Goal: Check status: Check status

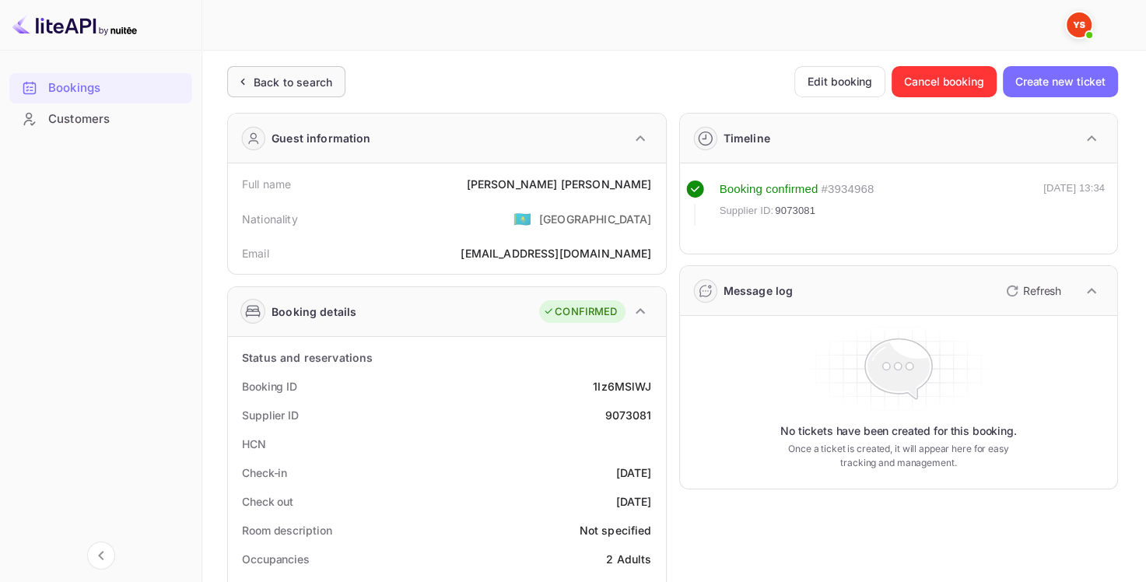
click at [305, 84] on div "Back to search" at bounding box center [293, 82] width 79 height 16
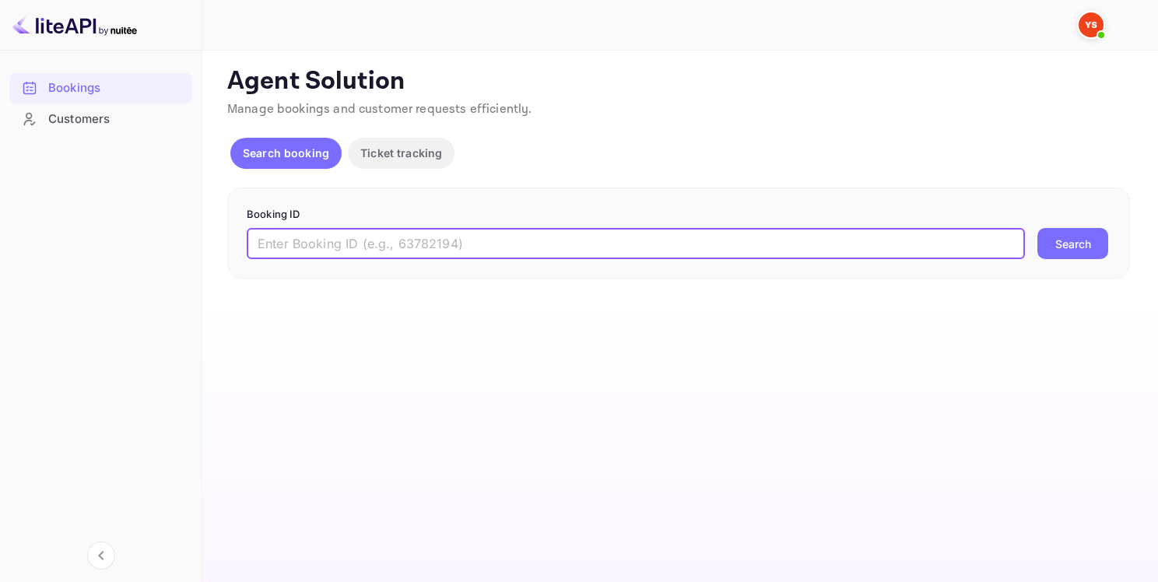
click at [345, 240] on input "text" at bounding box center [636, 243] width 778 height 31
paste input "9383998"
type input "9383998"
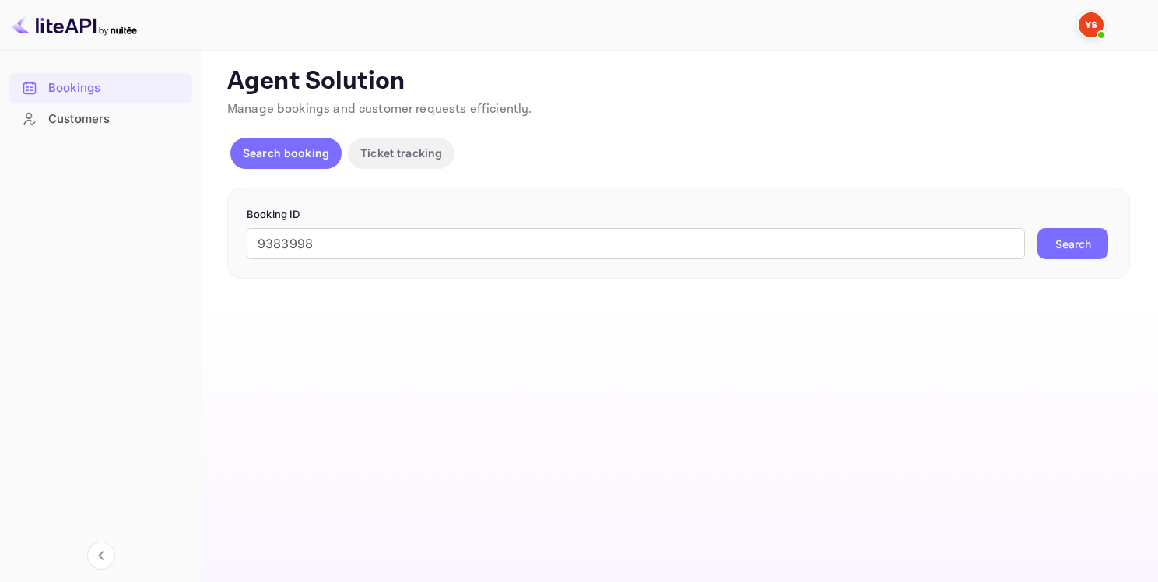
click at [1101, 237] on button "Search" at bounding box center [1072, 243] width 71 height 31
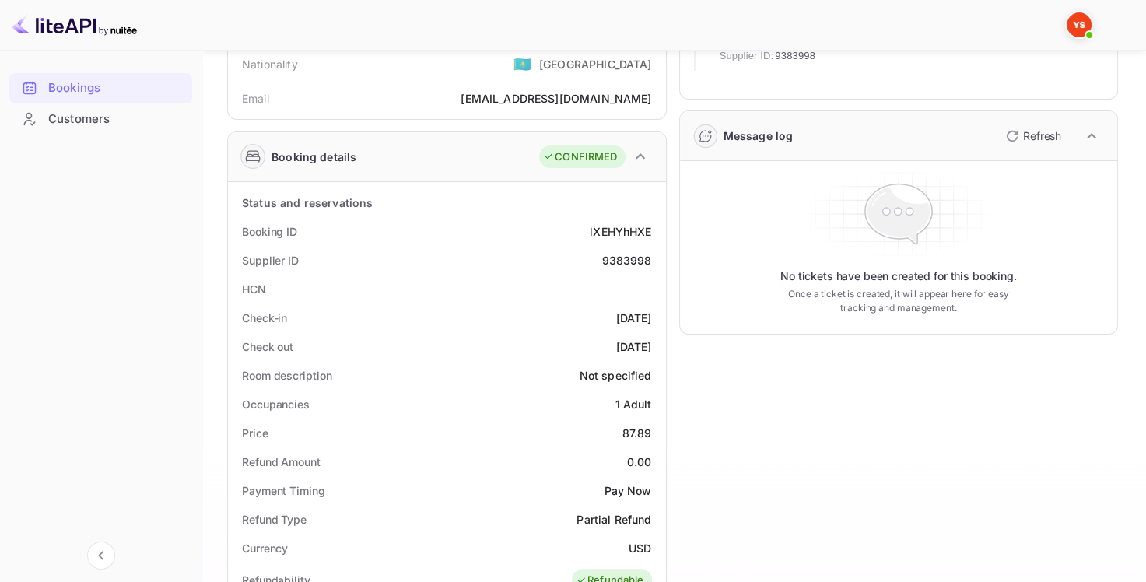
scroll to position [156, 0]
drag, startPoint x: 653, startPoint y: 258, endPoint x: 601, endPoint y: 257, distance: 51.4
click at [601, 257] on div "Supplier ID 9383998" at bounding box center [447, 259] width 426 height 29
copy div "9383998"
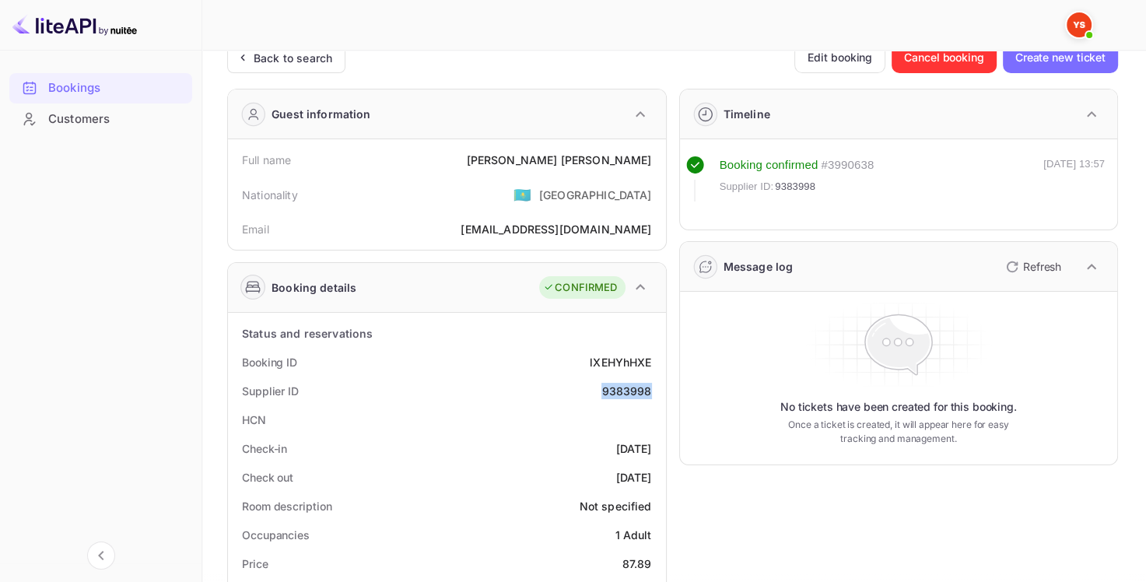
scroll to position [0, 0]
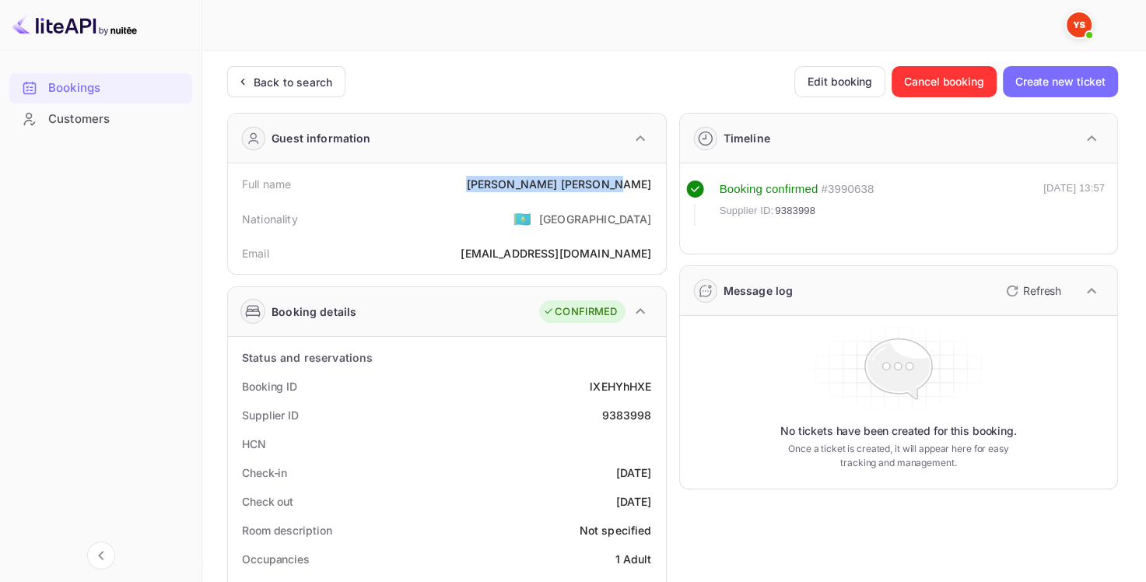
drag, startPoint x: 551, startPoint y: 182, endPoint x: 655, endPoint y: 191, distance: 104.6
click at [655, 191] on div "Full name [PERSON_NAME]" at bounding box center [447, 184] width 426 height 29
copy div "[PERSON_NAME]"
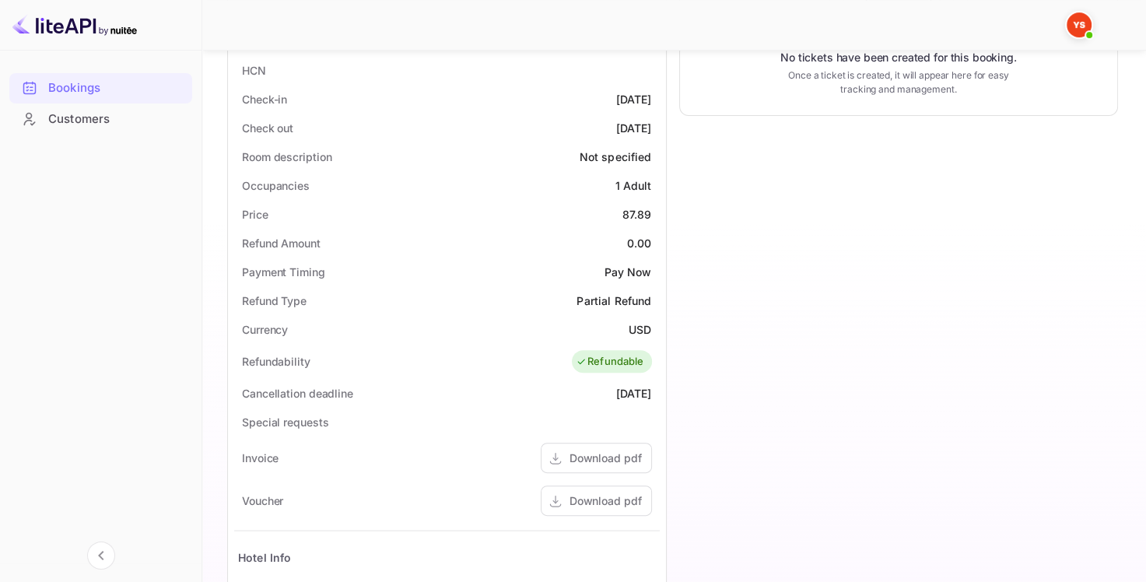
scroll to position [311, 0]
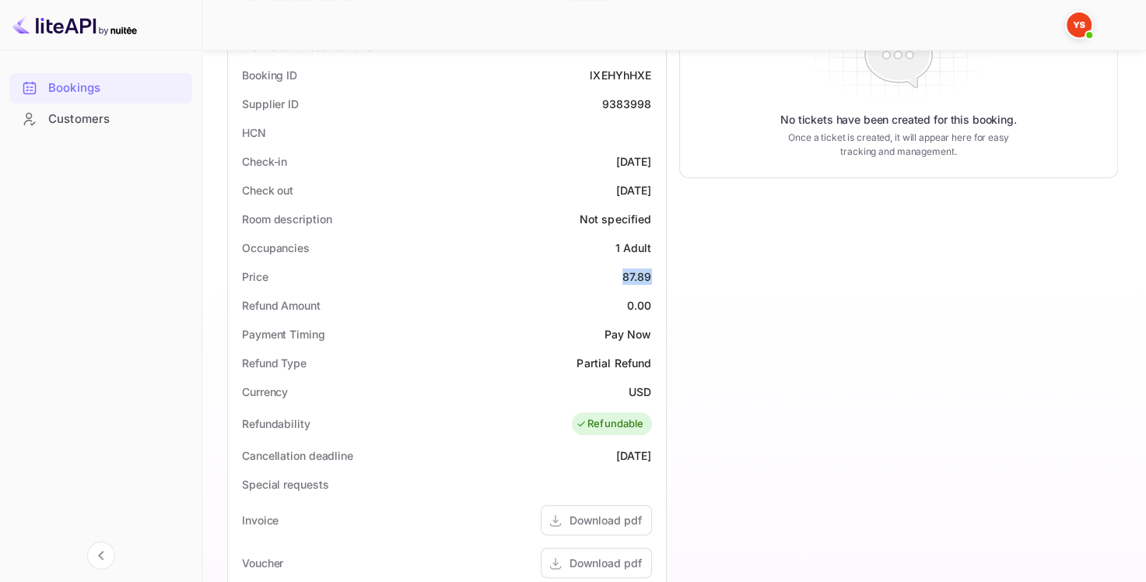
drag, startPoint x: 624, startPoint y: 275, endPoint x: 650, endPoint y: 275, distance: 26.5
click at [650, 275] on div "87.89" at bounding box center [637, 276] width 30 height 16
copy div "87.89"
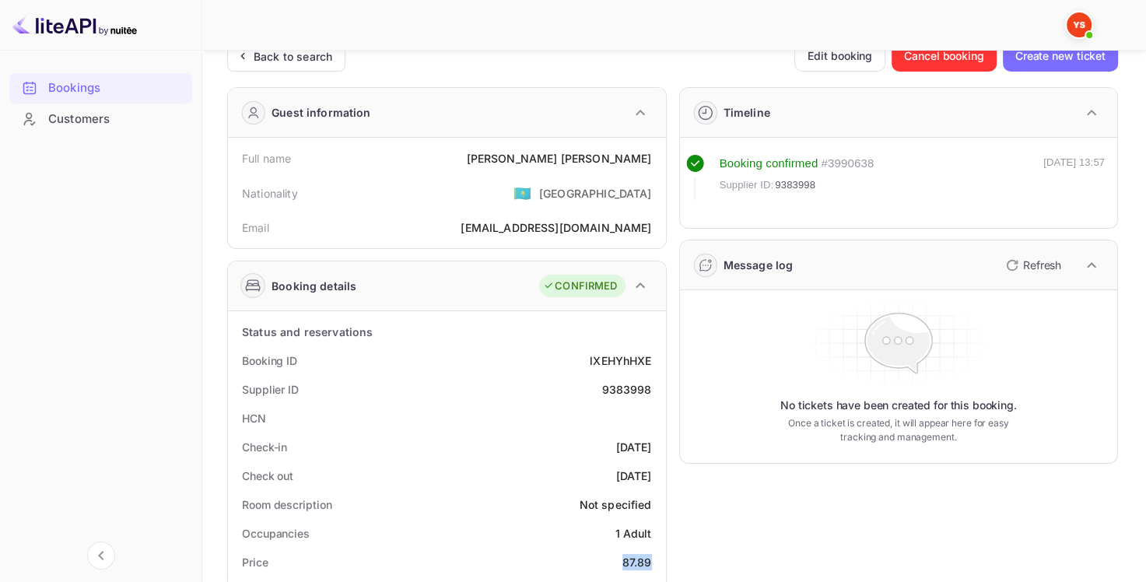
scroll to position [0, 0]
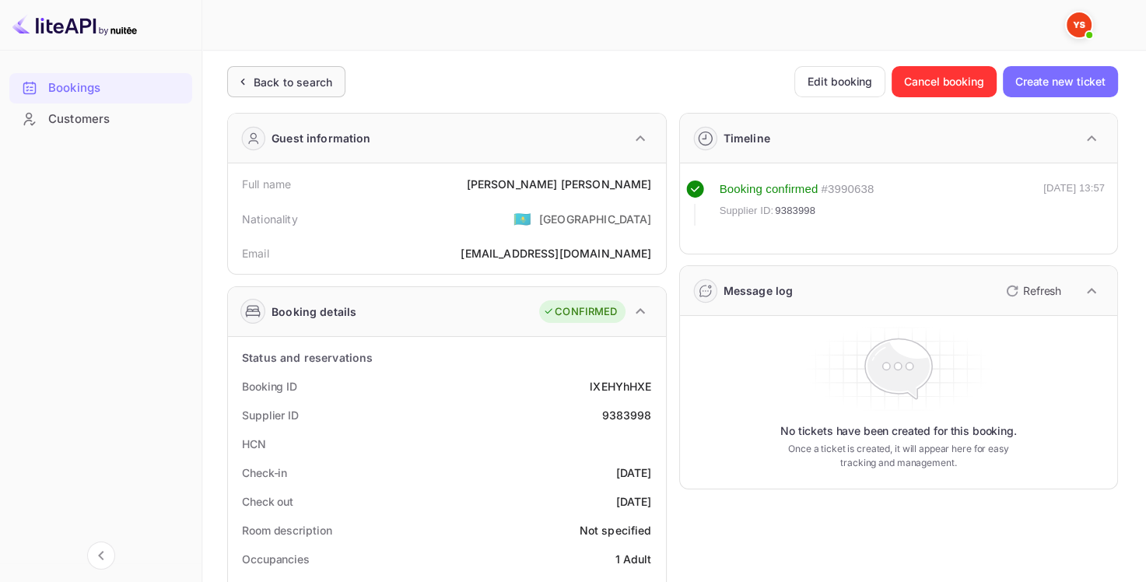
click at [277, 86] on div "Back to search" at bounding box center [293, 82] width 79 height 16
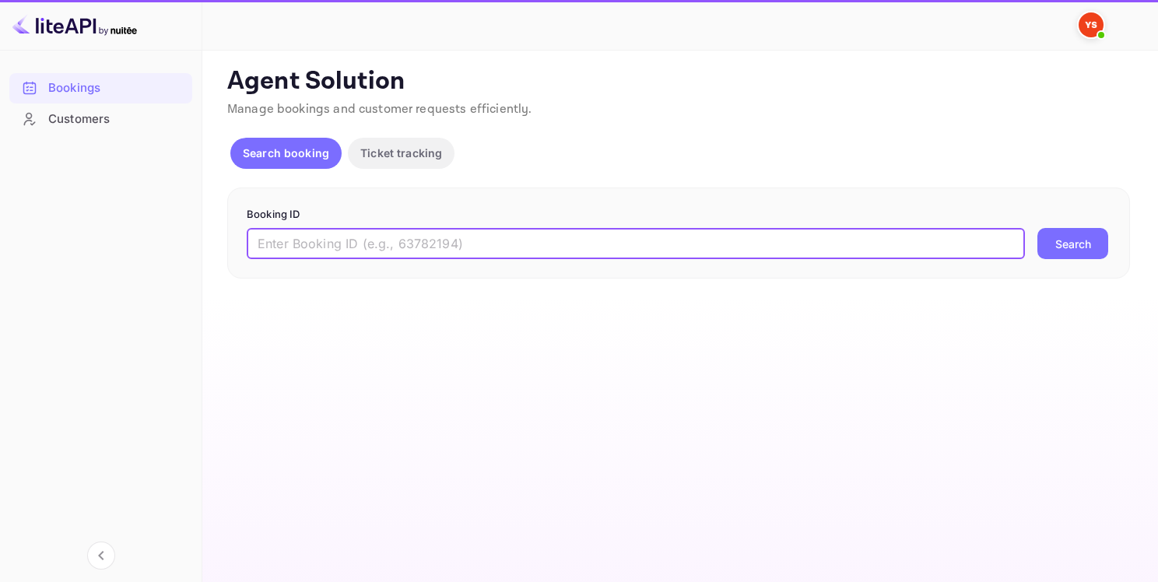
click at [271, 239] on input "text" at bounding box center [636, 243] width 778 height 31
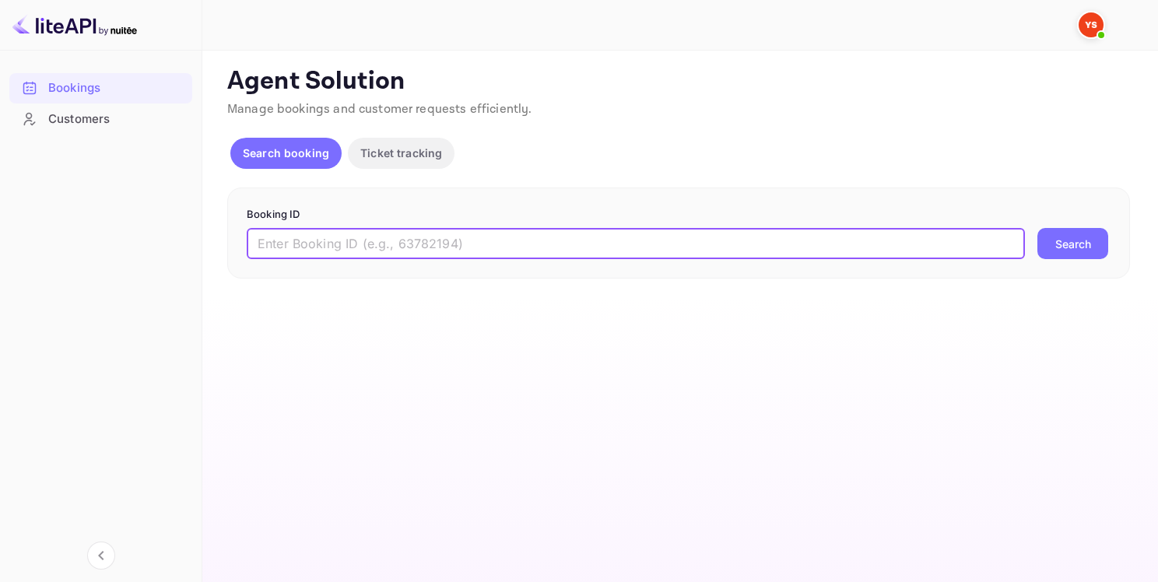
paste input "7987283"
type input "7987283"
click at [1037, 228] on button "Search" at bounding box center [1072, 243] width 71 height 31
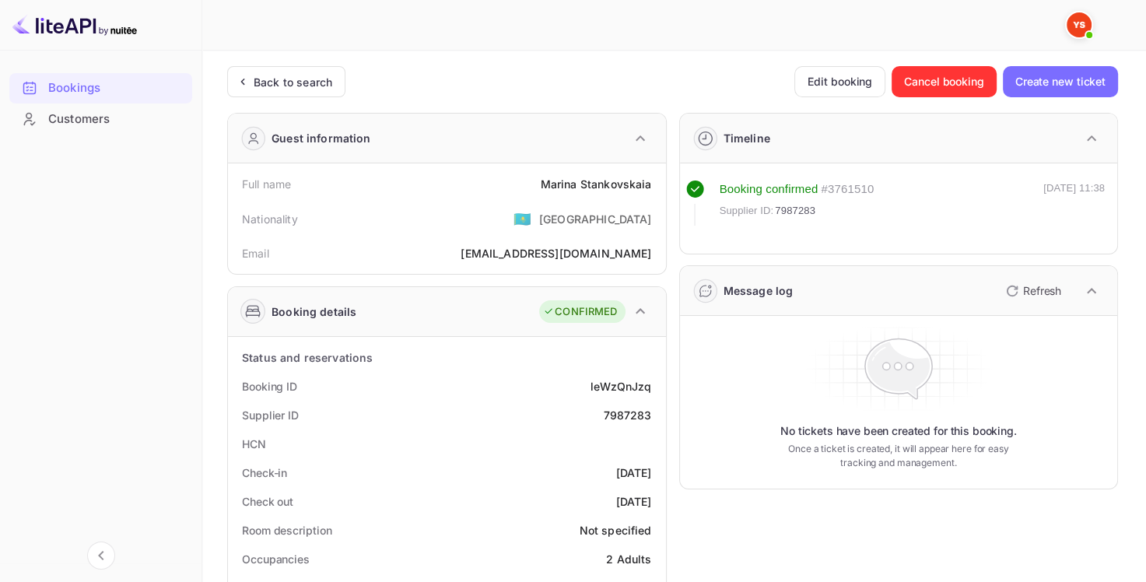
click at [545, 174] on div "Full name [PERSON_NAME]" at bounding box center [447, 184] width 426 height 29
click at [561, 188] on div "[PERSON_NAME]" at bounding box center [596, 184] width 111 height 16
click at [320, 81] on div "Back to search" at bounding box center [293, 82] width 79 height 16
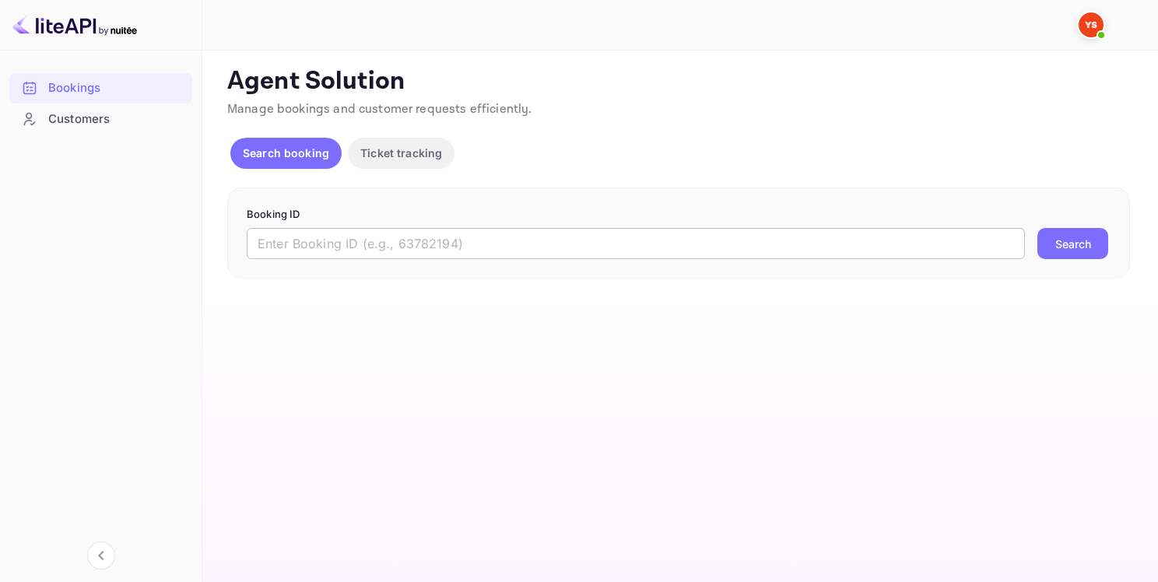
click at [399, 242] on input "text" at bounding box center [636, 243] width 778 height 31
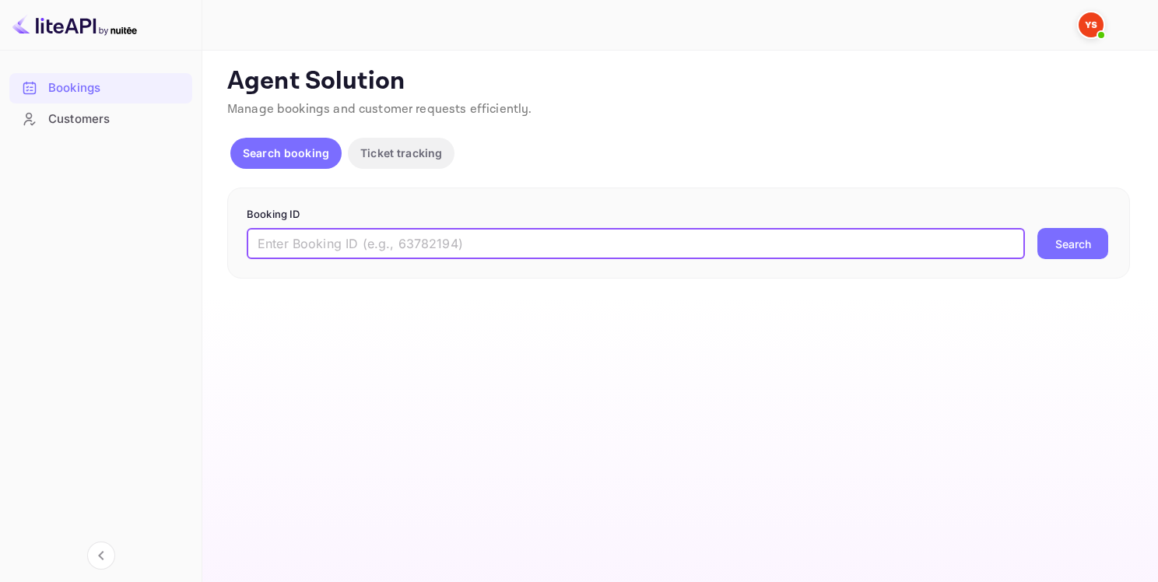
paste input "7987283"
type input "7987283"
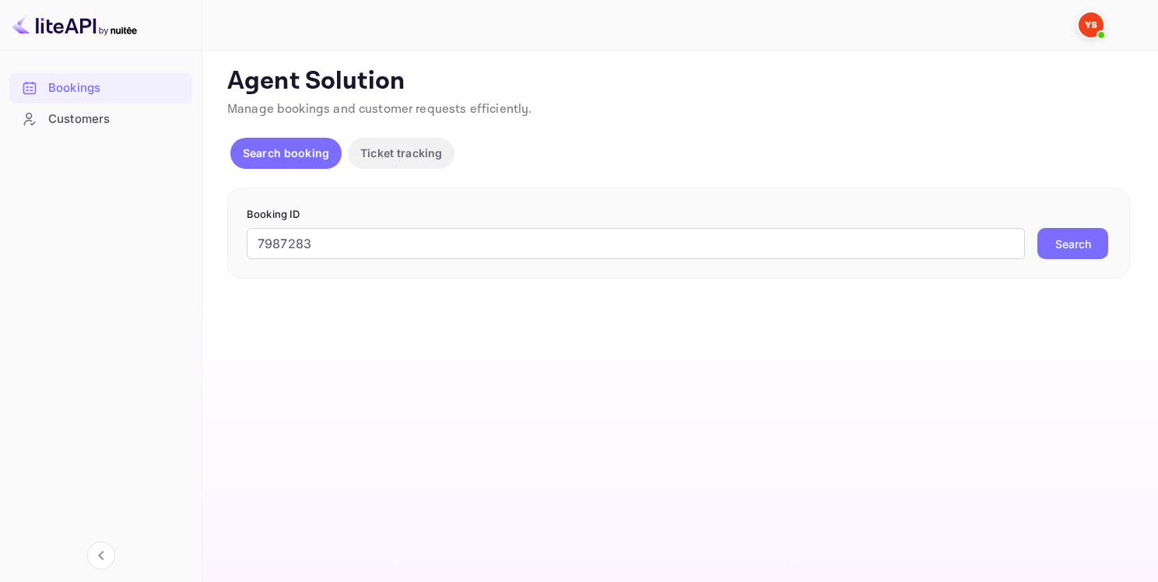
click at [1075, 233] on button "Search" at bounding box center [1072, 243] width 71 height 31
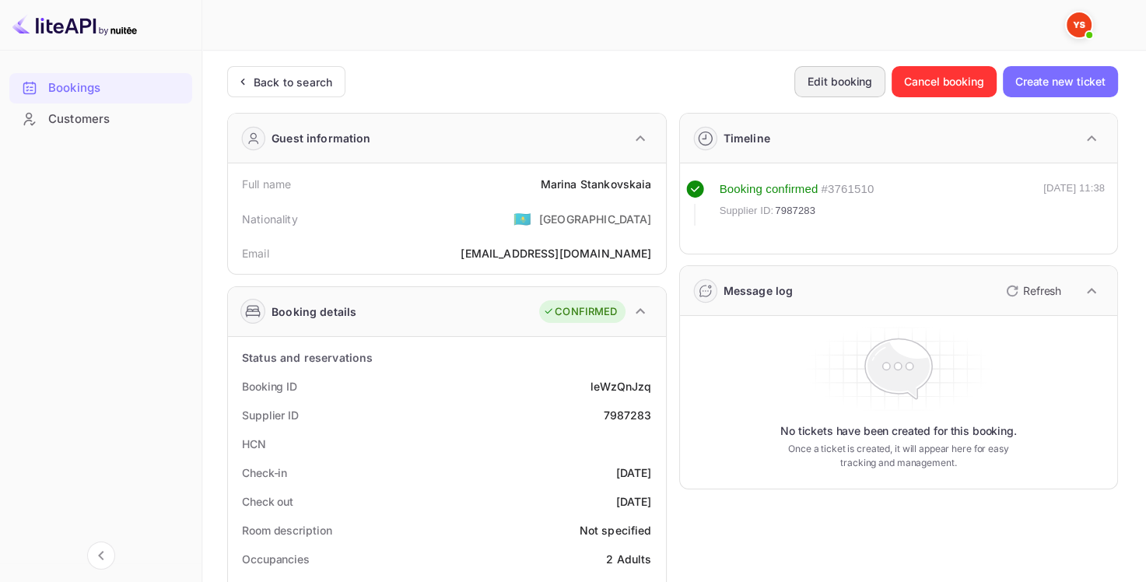
click at [807, 78] on button "Edit booking" at bounding box center [839, 81] width 91 height 31
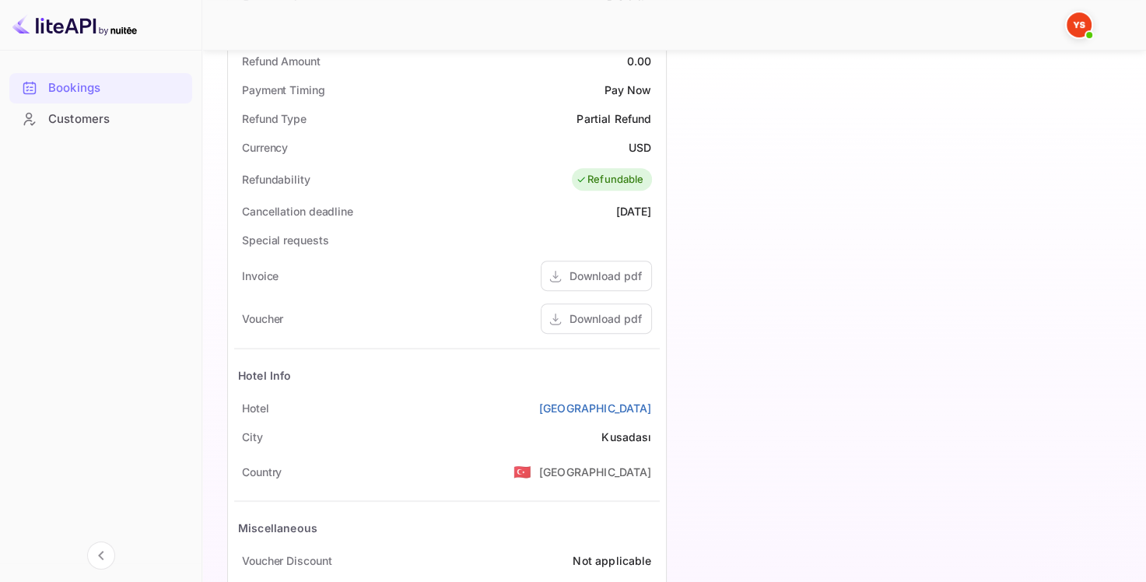
scroll to position [622, 0]
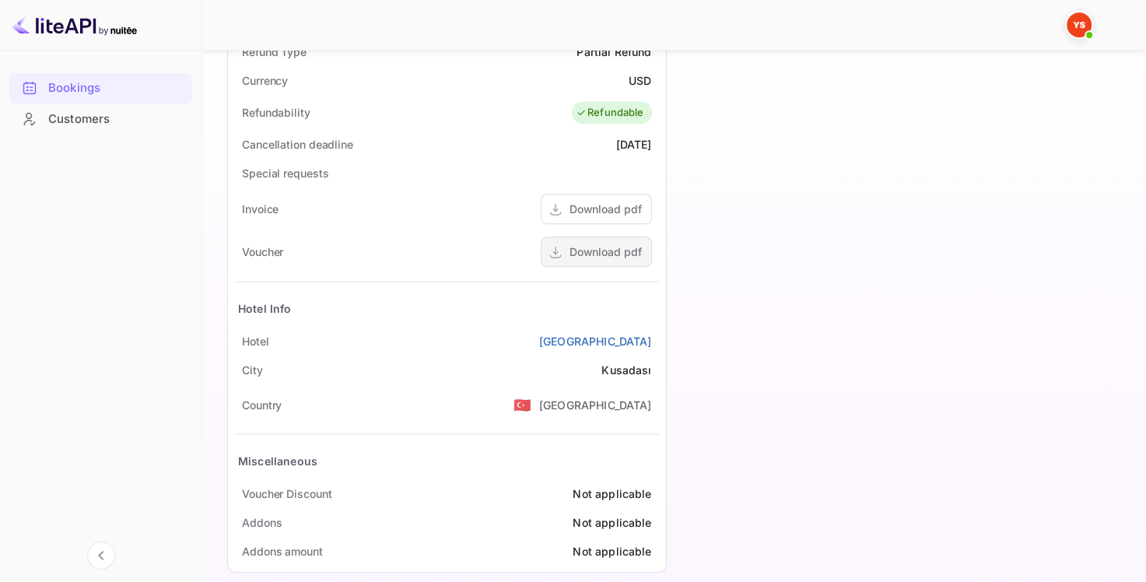
click at [610, 253] on div "Download pdf" at bounding box center [606, 252] width 72 height 16
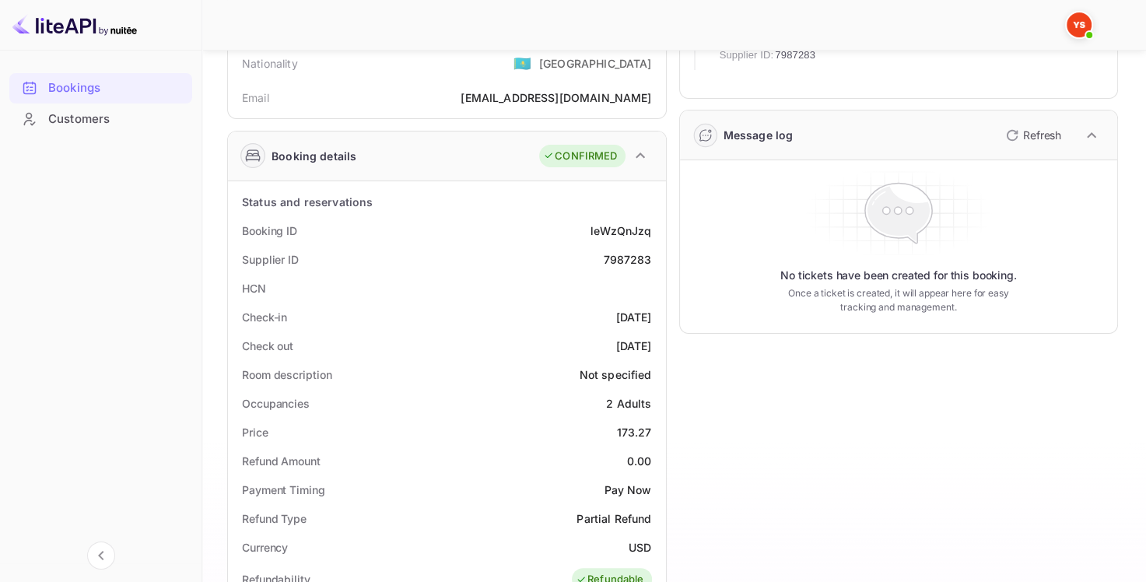
scroll to position [156, 0]
drag, startPoint x: 605, startPoint y: 258, endPoint x: 658, endPoint y: 263, distance: 53.9
click at [658, 263] on div "Supplier ID 7987283" at bounding box center [447, 259] width 426 height 29
copy div "7987283"
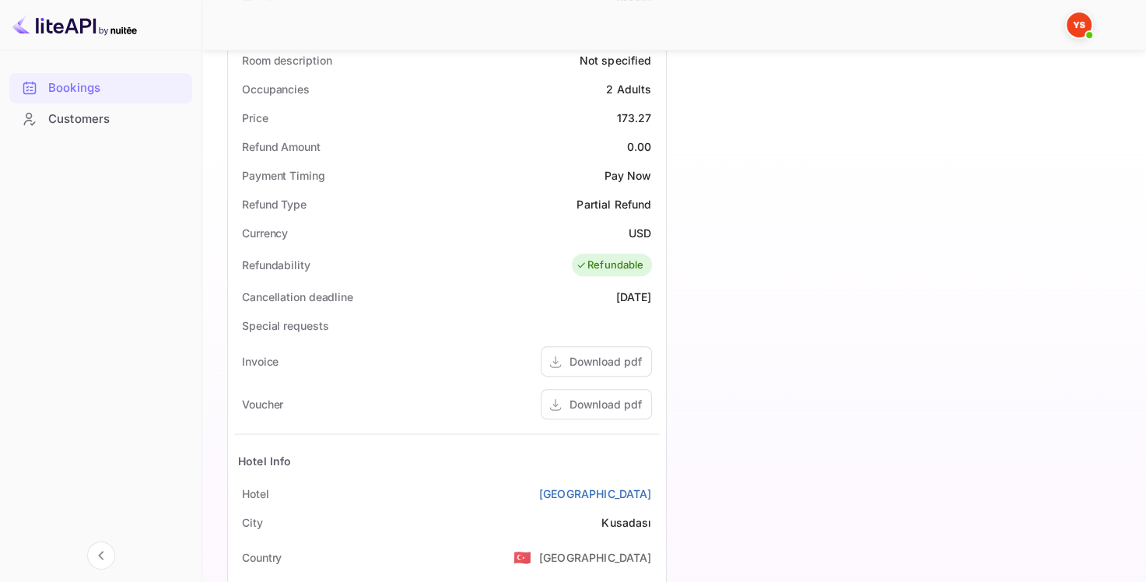
scroll to position [467, 0]
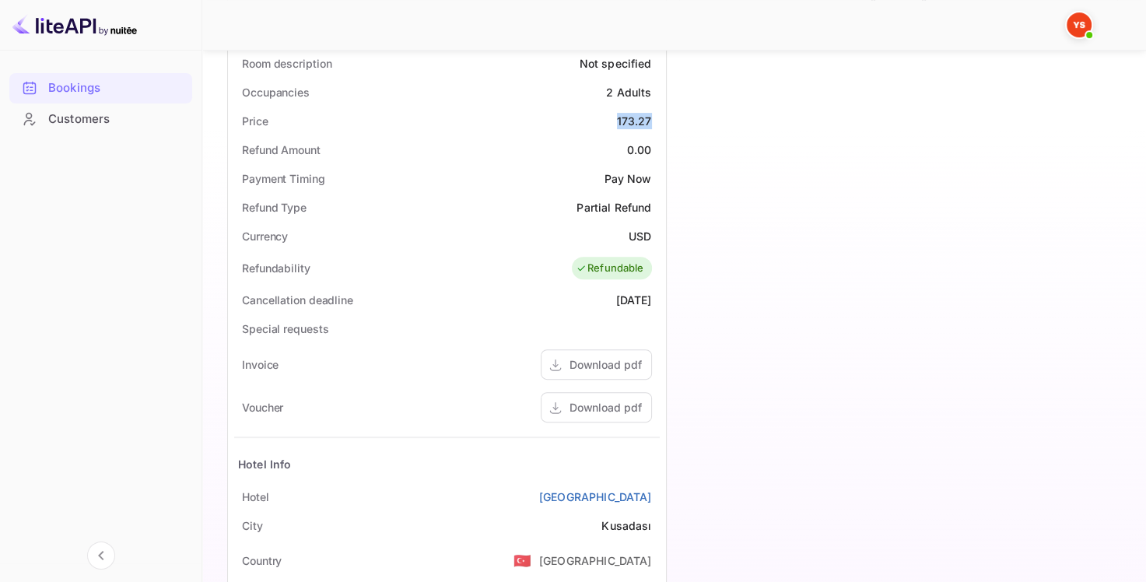
drag, startPoint x: 615, startPoint y: 123, endPoint x: 650, endPoint y: 128, distance: 36.2
click at [650, 128] on div "Price 173.27" at bounding box center [447, 121] width 426 height 29
copy div "173.27"
